Goal: Transaction & Acquisition: Purchase product/service

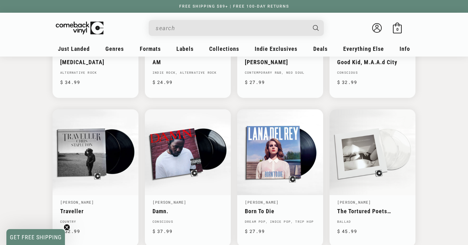
scroll to position [611, 0]
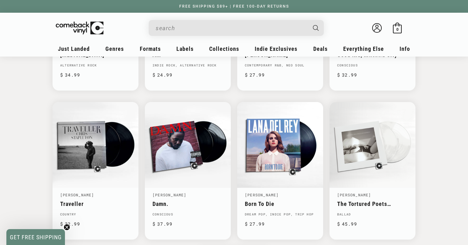
click at [66, 226] on circle "Close teaser" at bounding box center [67, 228] width 6 height 6
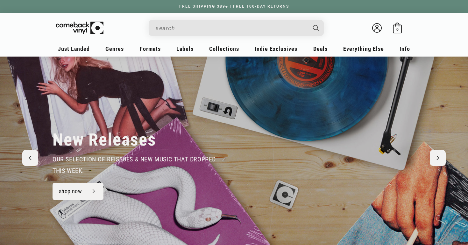
scroll to position [0, 0]
click at [179, 24] on input "When autocomplete results are available use up and down arrows to review and en…" at bounding box center [231, 28] width 151 height 13
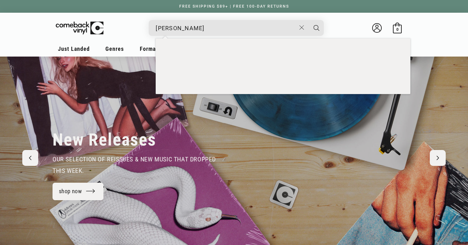
type input "king gizzard"
click at [316, 28] on button "Search" at bounding box center [316, 28] width 16 height 16
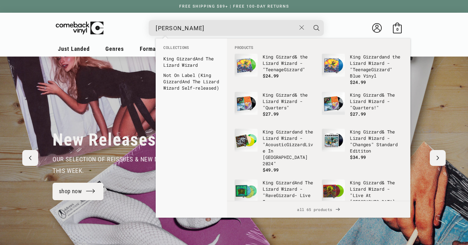
click at [316, 28] on button "Search" at bounding box center [316, 28] width 16 height 16
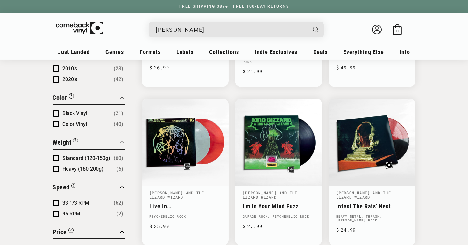
scroll to position [352, 0]
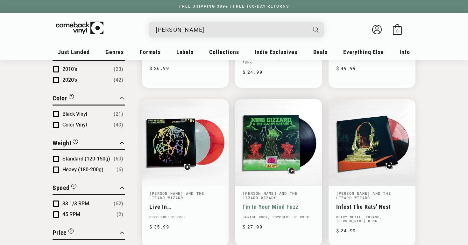
click at [298, 204] on link "I'm In Your Mind Fuzz" at bounding box center [278, 207] width 72 height 7
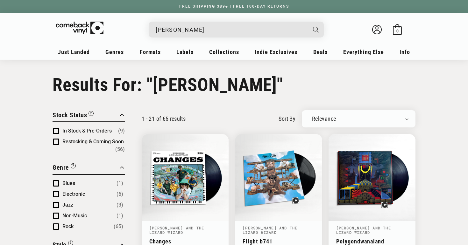
click at [232, 34] on input "king gizzard" at bounding box center [231, 29] width 151 height 13
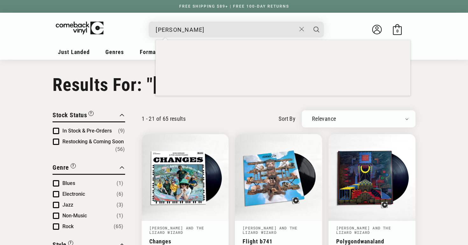
type input "mac demarco"
click at [316, 29] on button "Search" at bounding box center [316, 30] width 16 height 16
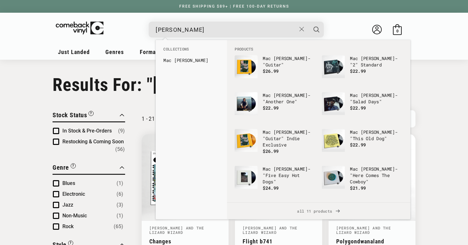
click at [325, 32] on details-modal "mac demarco PRE-ORDER: Mac DeMarco - "Another One" 2025 Pressing Regular price …" at bounding box center [236, 30] width 261 height 16
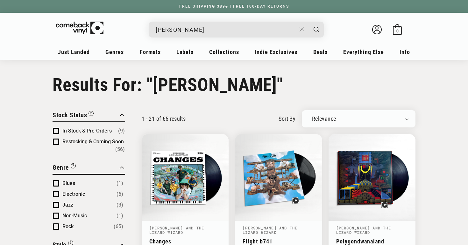
click at [321, 32] on button "Search" at bounding box center [316, 30] width 16 height 16
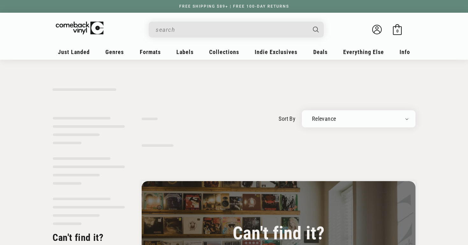
type input "[PERSON_NAME]"
click at [222, 25] on input "mac demarco" at bounding box center [231, 29] width 151 height 13
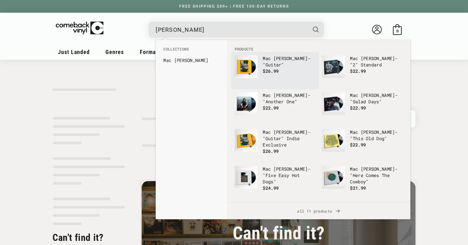
click at [265, 69] on span "$26.99" at bounding box center [271, 71] width 16 height 6
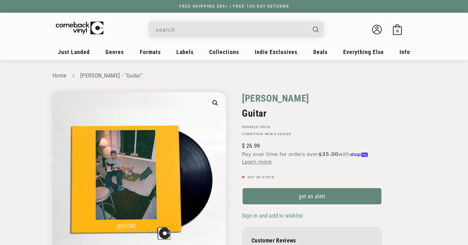
click at [265, 98] on link "[PERSON_NAME]" at bounding box center [275, 98] width 67 height 12
